Goal: Task Accomplishment & Management: Manage account settings

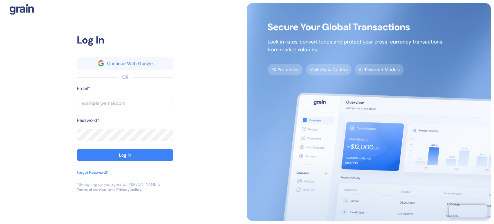
type input "[PERSON_NAME][EMAIL_ADDRESS][PERSON_NAME][DOMAIN_NAME]"
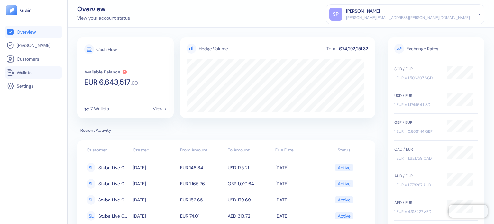
click at [36, 74] on link "Wallets" at bounding box center [33, 73] width 54 height 8
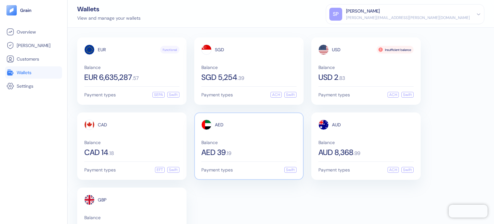
scroll to position [39, 0]
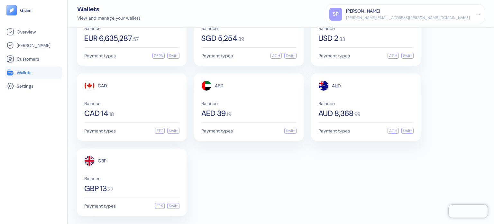
click at [260, 168] on div "EUR Functional Balance EUR 6,635,287 . 57 Payment types SEPA Swift SGD Balance …" at bounding box center [281, 106] width 408 height 217
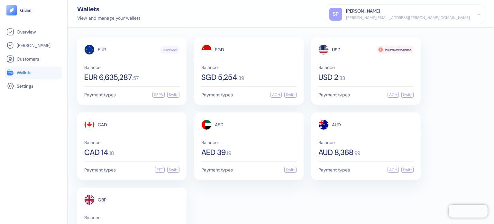
click at [286, 186] on div "EUR Functional Balance EUR 6,635,287 . 57 Payment types SEPA Swift SGD Balance …" at bounding box center [281, 145] width 408 height 217
click at [283, 195] on div "EUR Functional Balance EUR 6,635,287 . 57 Payment types SEPA Swift SGD Balance …" at bounding box center [281, 145] width 408 height 217
click at [321, 221] on div "EUR Functional Balance EUR 6,635,287 . 57 Payment types SEPA Swift SGD Balance …" at bounding box center [281, 145] width 408 height 217
click at [125, 76] on span "EUR 6,635,287" at bounding box center [108, 77] width 48 height 8
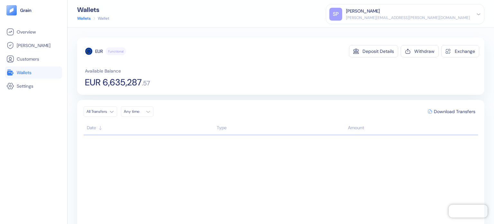
click at [25, 74] on span "Wallets" at bounding box center [24, 72] width 15 height 6
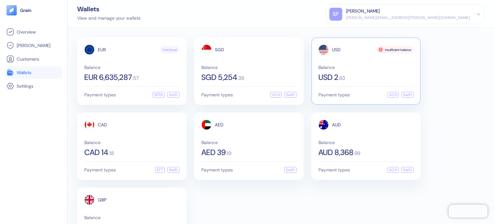
click at [337, 74] on span "USD 2" at bounding box center [329, 77] width 20 height 8
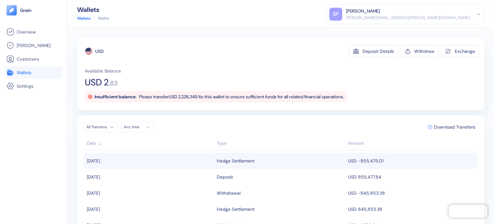
click at [281, 164] on div "Hedge Settlement" at bounding box center [281, 160] width 128 height 11
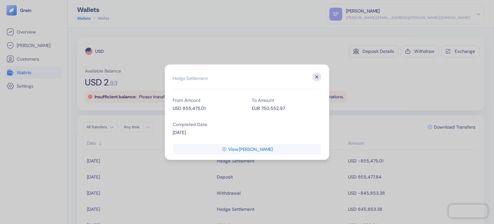
click at [316, 73] on icon "button" at bounding box center [317, 76] width 9 height 9
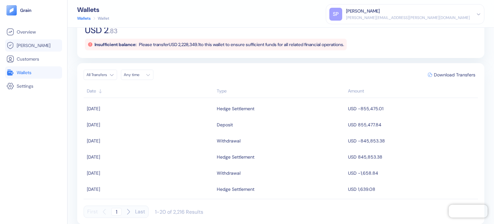
scroll to position [161, 0]
click at [29, 73] on span "Wallets" at bounding box center [24, 72] width 15 height 6
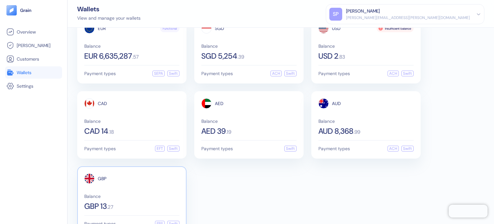
scroll to position [39, 0]
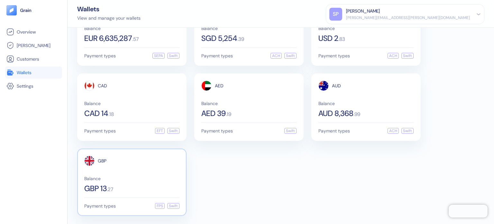
click at [123, 176] on span "Balance" at bounding box center [131, 178] width 95 height 5
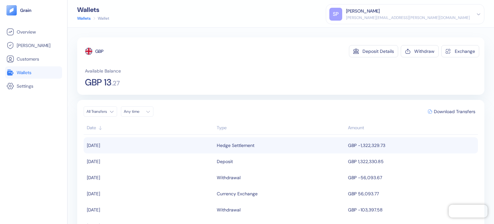
click at [239, 149] on div "Hedge Settlement" at bounding box center [236, 145] width 38 height 11
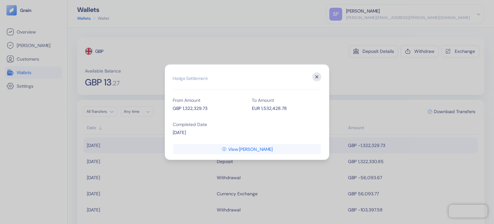
click at [314, 77] on icon "button" at bounding box center [317, 76] width 9 height 9
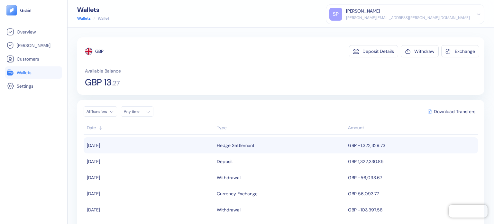
click at [32, 71] on span "Wallets" at bounding box center [24, 72] width 15 height 6
